Goal: Navigation & Orientation: Find specific page/section

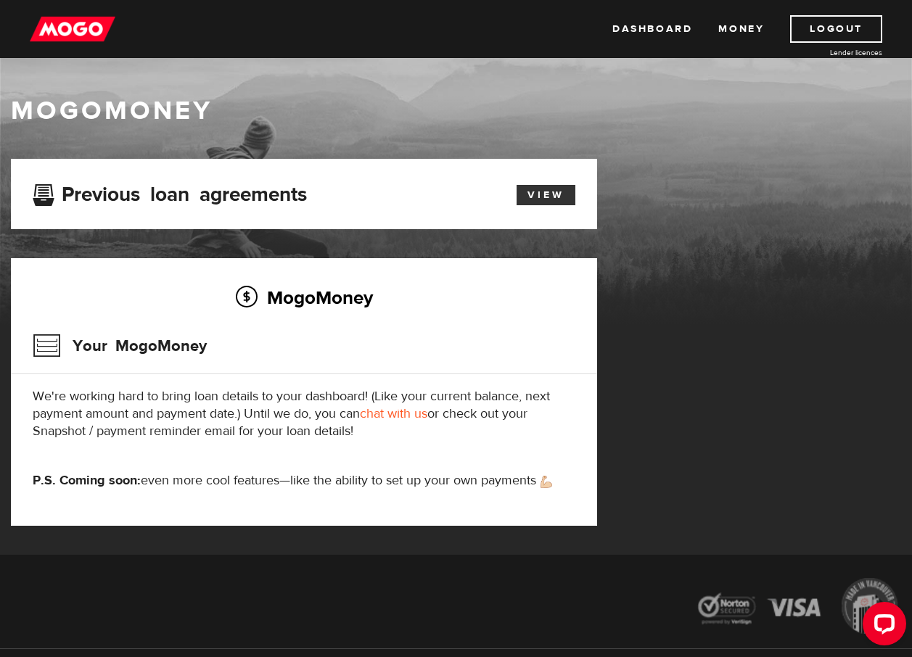
click at [546, 198] on link "View" at bounding box center [546, 195] width 59 height 20
click at [733, 24] on link "Money" at bounding box center [741, 29] width 46 height 28
click at [663, 30] on link "Dashboard" at bounding box center [652, 29] width 80 height 28
